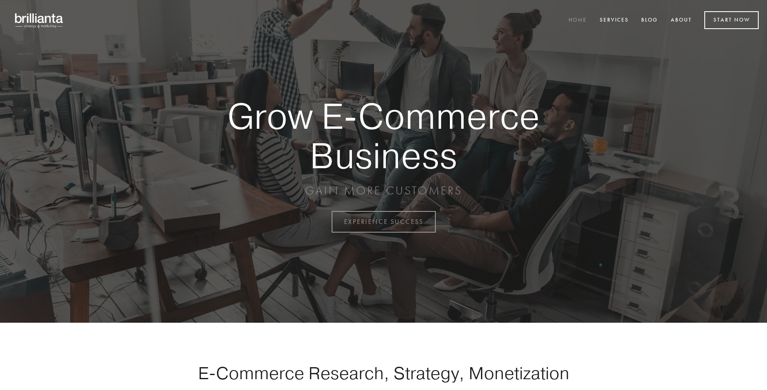
scroll to position [2177, 0]
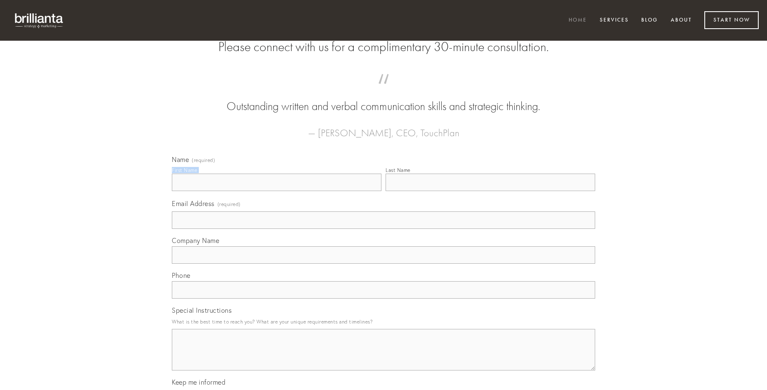
type input "[PERSON_NAME] I"
click at [490, 191] on input "Last Name" at bounding box center [491, 182] width 210 height 17
type input "[PERSON_NAME] I"
click at [384, 229] on input "Email Address (required)" at bounding box center [384, 219] width 424 height 17
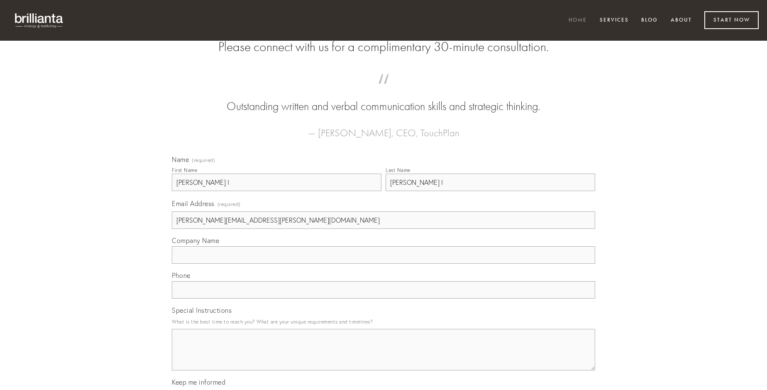
type input "[PERSON_NAME][EMAIL_ADDRESS][PERSON_NAME][DOMAIN_NAME]"
click at [384, 264] on input "Company Name" at bounding box center [384, 254] width 424 height 17
type input "nesciunt"
click at [384, 299] on input "text" at bounding box center [384, 289] width 424 height 17
click at [384, 357] on textarea "Special Instructions" at bounding box center [384, 350] width 424 height 42
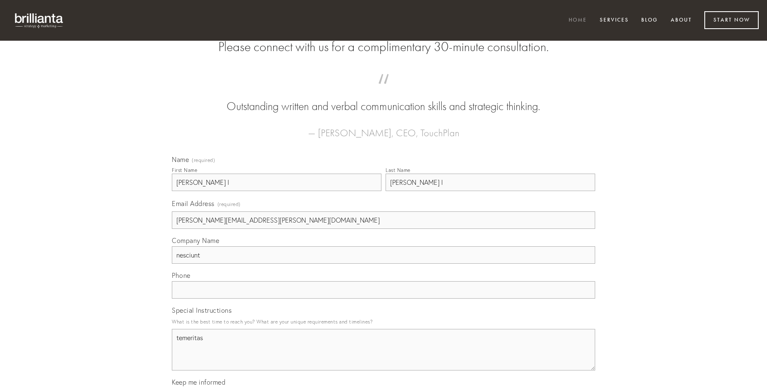
type textarea "temeritas"
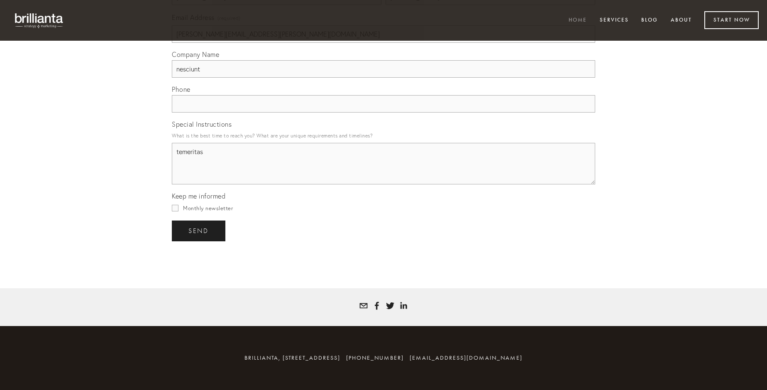
click at [199, 230] on span "send" at bounding box center [199, 230] width 20 height 7
